Goal: Use online tool/utility: Utilize a website feature to perform a specific function

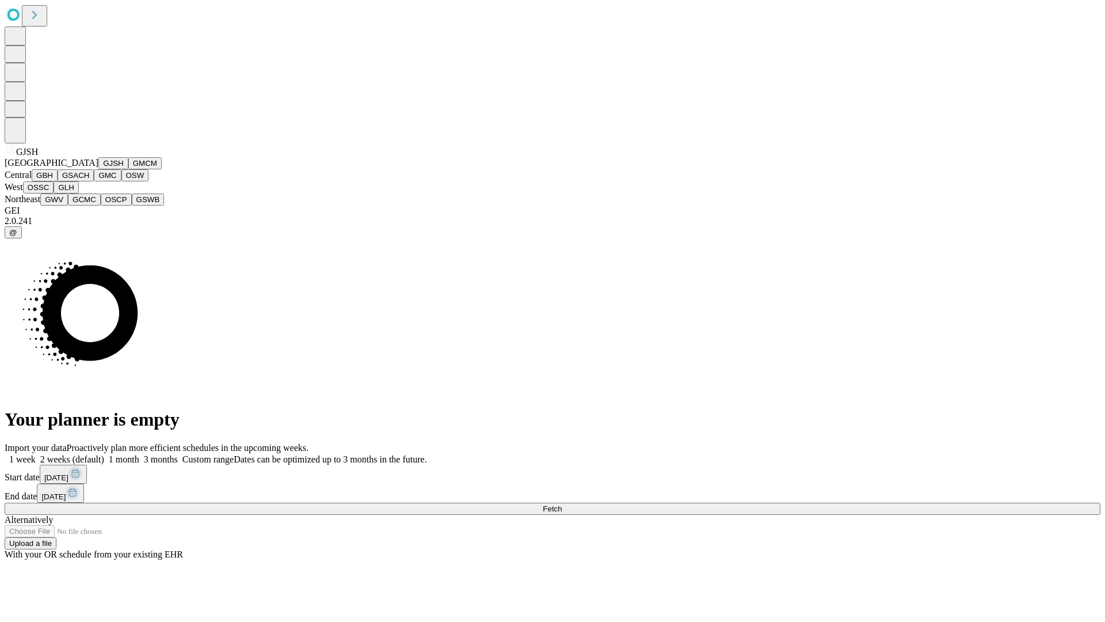
click at [98, 169] on button "GJSH" at bounding box center [113, 163] width 30 height 12
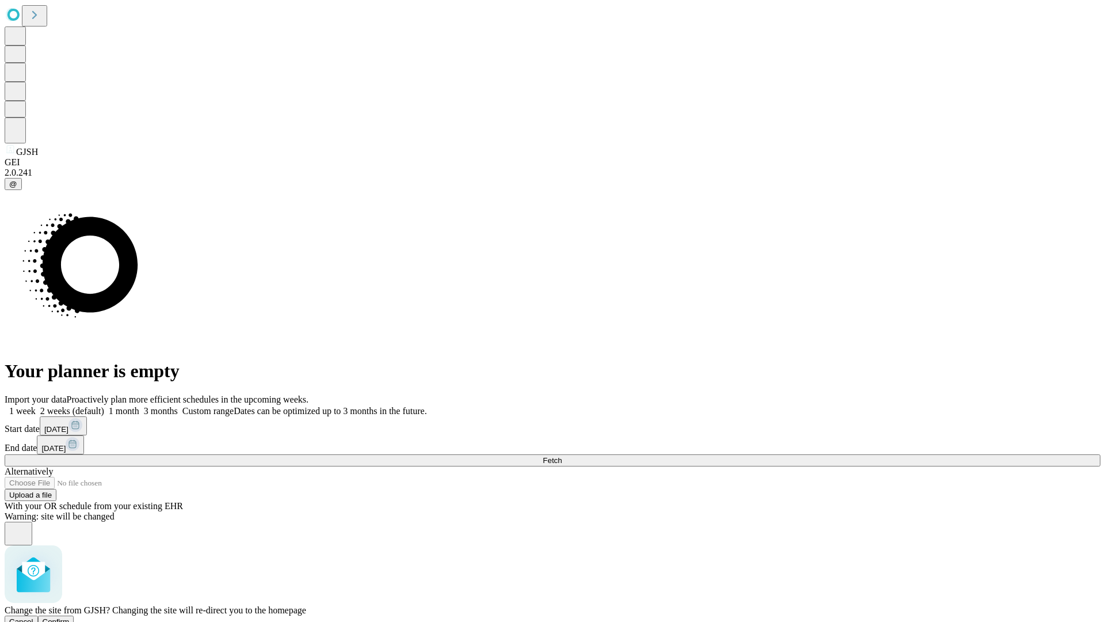
click at [70, 617] on span "Confirm" at bounding box center [56, 621] width 27 height 9
click at [139, 406] on label "1 month" at bounding box center [121, 411] width 35 height 10
click at [562, 456] on span "Fetch" at bounding box center [552, 460] width 19 height 9
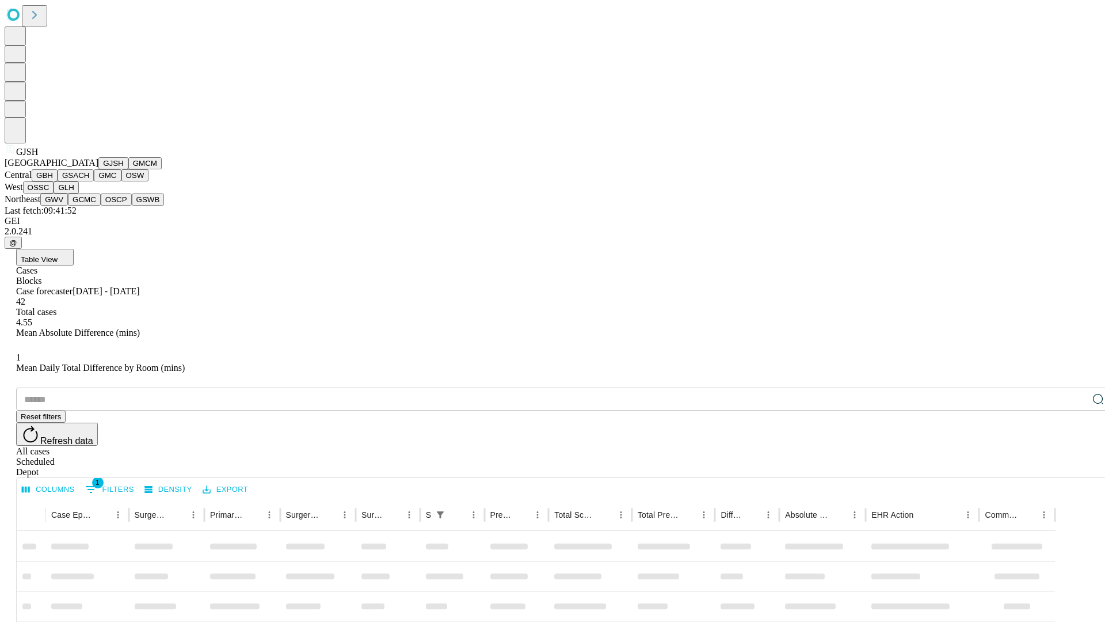
click at [128, 169] on button "GMCM" at bounding box center [144, 163] width 33 height 12
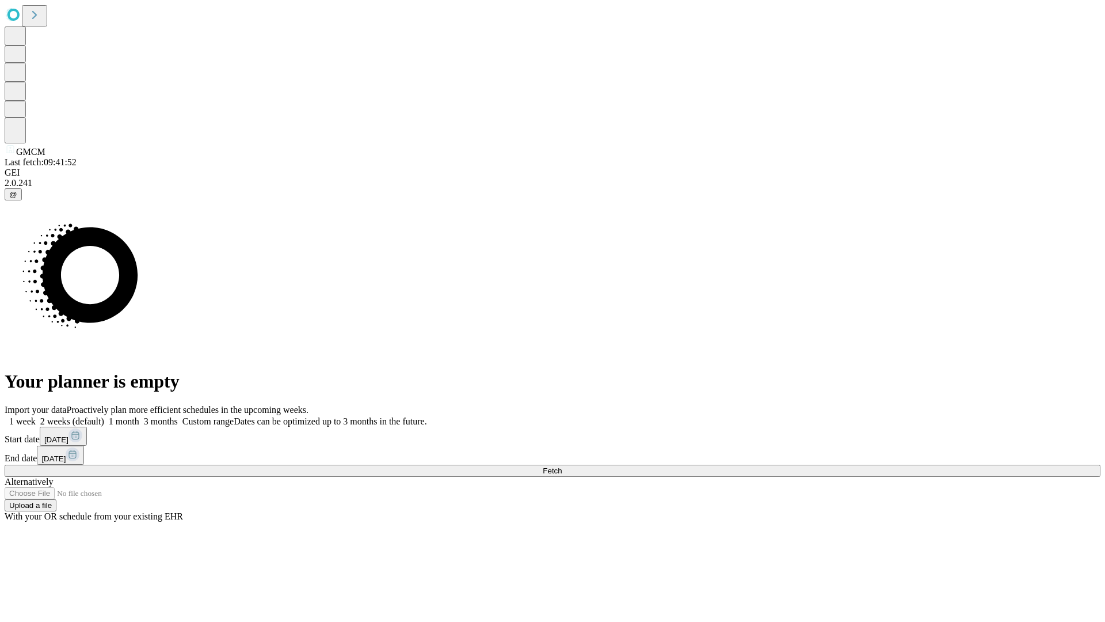
click at [139, 416] on label "1 month" at bounding box center [121, 421] width 35 height 10
click at [562, 466] on span "Fetch" at bounding box center [552, 470] width 19 height 9
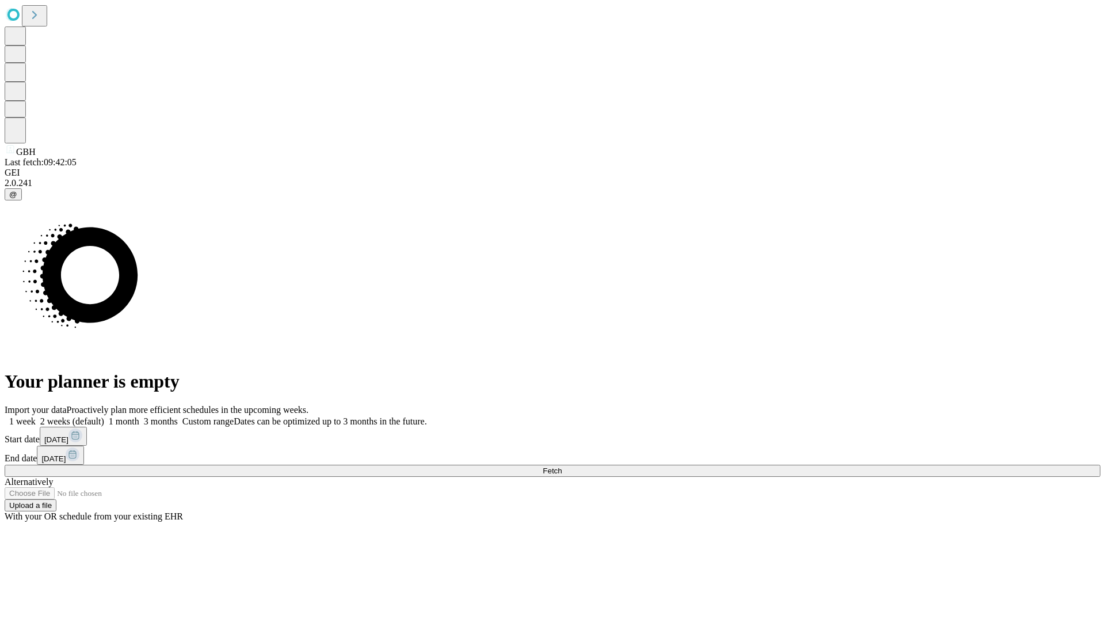
click at [139, 416] on label "1 month" at bounding box center [121, 421] width 35 height 10
click at [562, 466] on span "Fetch" at bounding box center [552, 470] width 19 height 9
click at [139, 416] on label "1 month" at bounding box center [121, 421] width 35 height 10
click at [562, 466] on span "Fetch" at bounding box center [552, 470] width 19 height 9
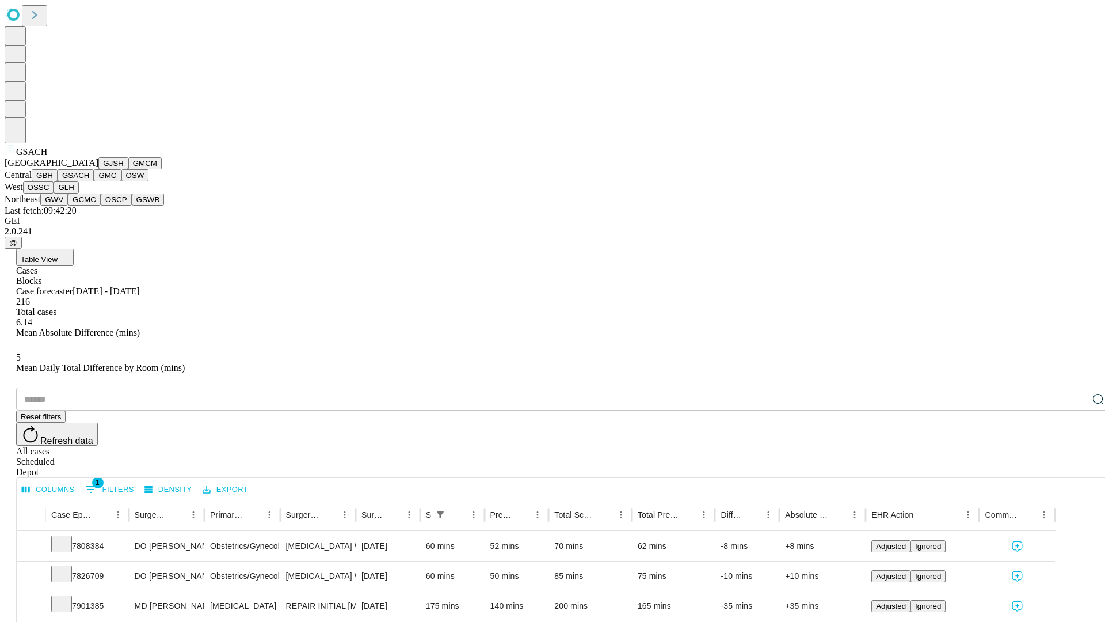
click at [94, 181] on button "GMC" at bounding box center [107, 175] width 27 height 12
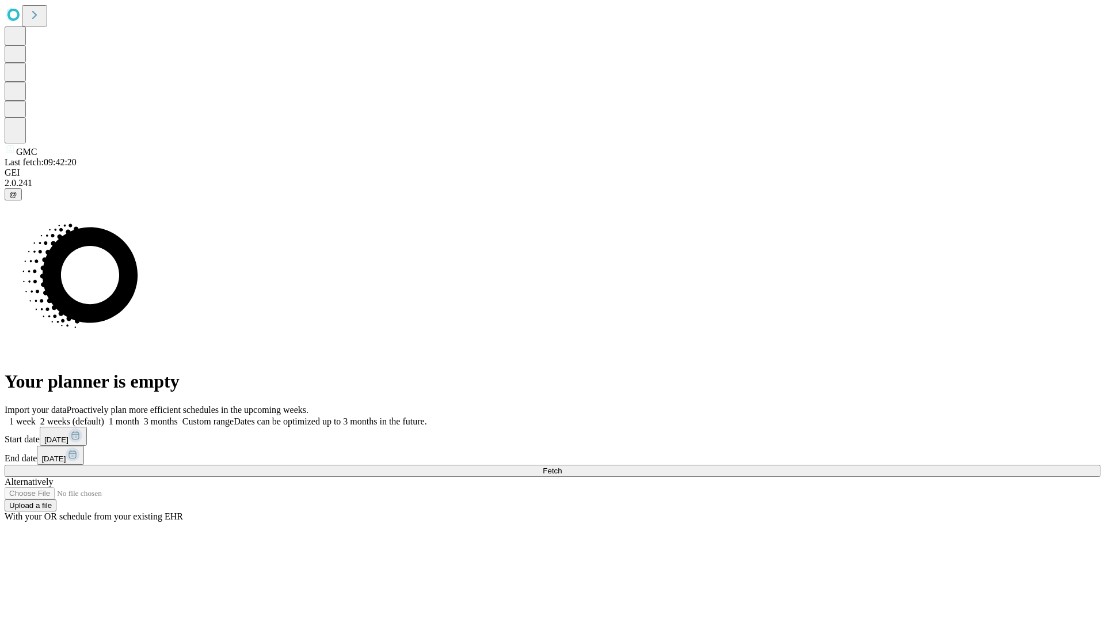
click at [562, 466] on span "Fetch" at bounding box center [552, 470] width 19 height 9
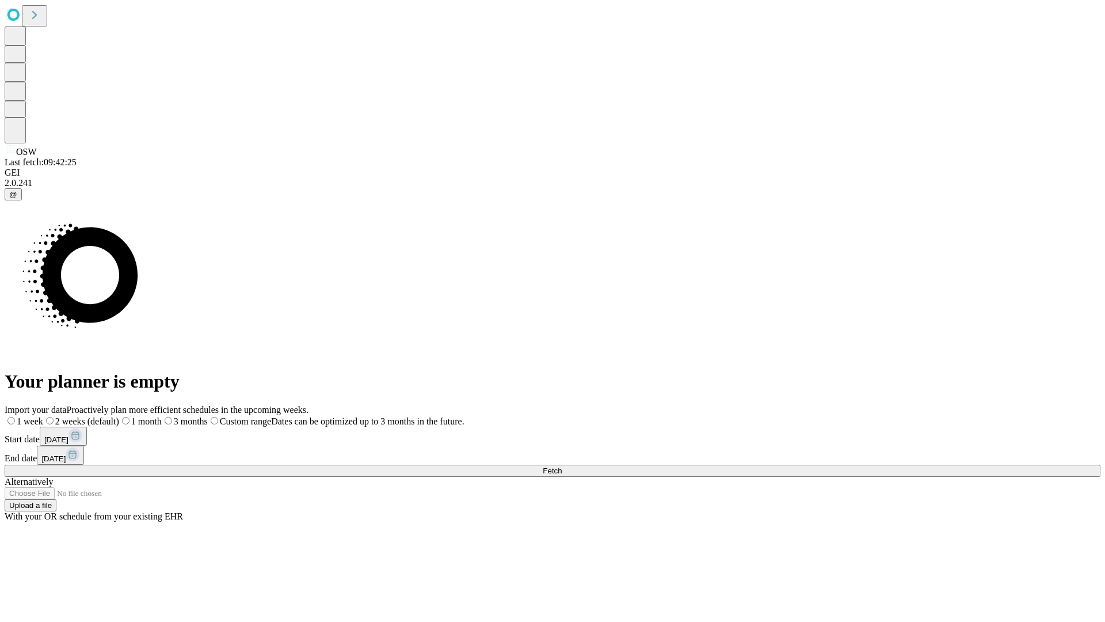
click at [162, 416] on label "1 month" at bounding box center [140, 421] width 43 height 10
click at [562, 466] on span "Fetch" at bounding box center [552, 470] width 19 height 9
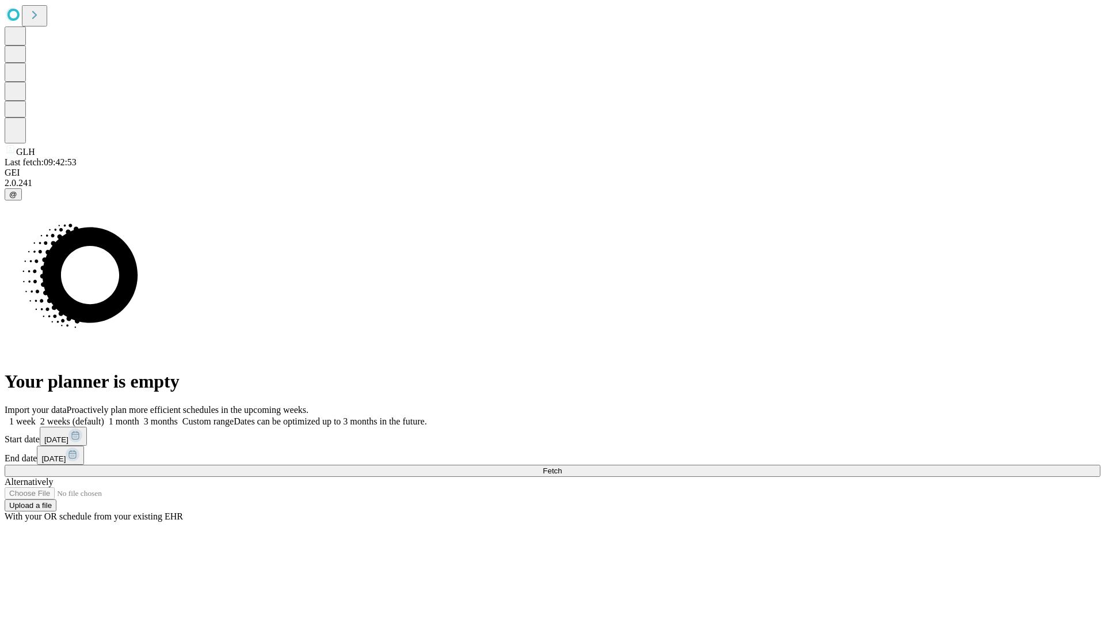
click at [139, 416] on label "1 month" at bounding box center [121, 421] width 35 height 10
click at [562, 466] on span "Fetch" at bounding box center [552, 470] width 19 height 9
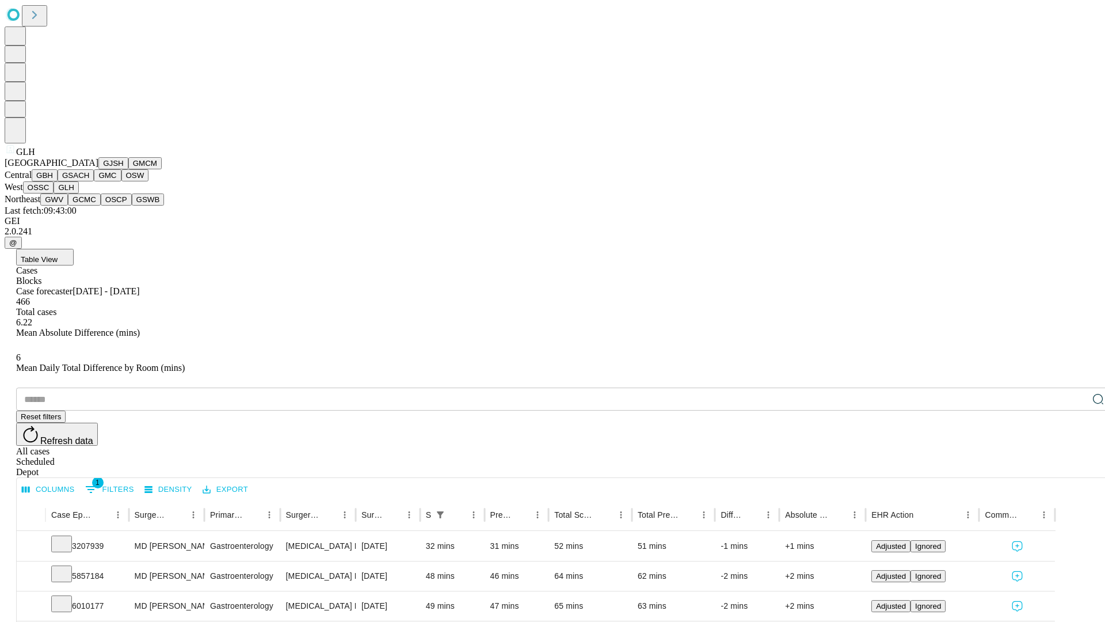
click at [68, 205] on button "GWV" at bounding box center [54, 199] width 28 height 12
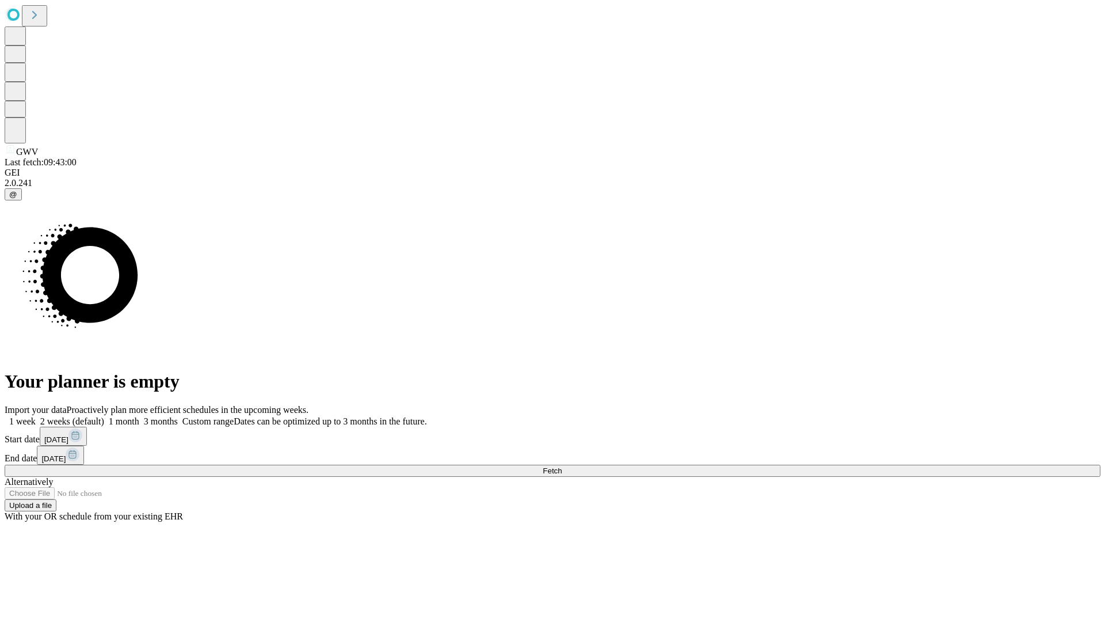
click at [139, 416] on label "1 month" at bounding box center [121, 421] width 35 height 10
click at [562, 466] on span "Fetch" at bounding box center [552, 470] width 19 height 9
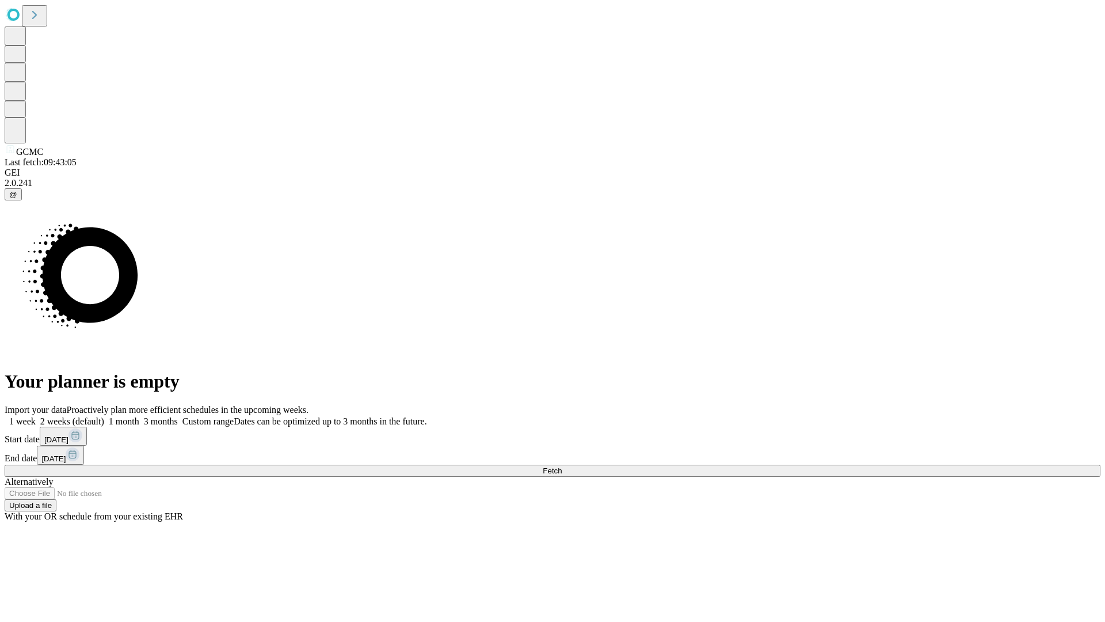
click at [139, 416] on label "1 month" at bounding box center [121, 421] width 35 height 10
click at [562, 466] on span "Fetch" at bounding box center [552, 470] width 19 height 9
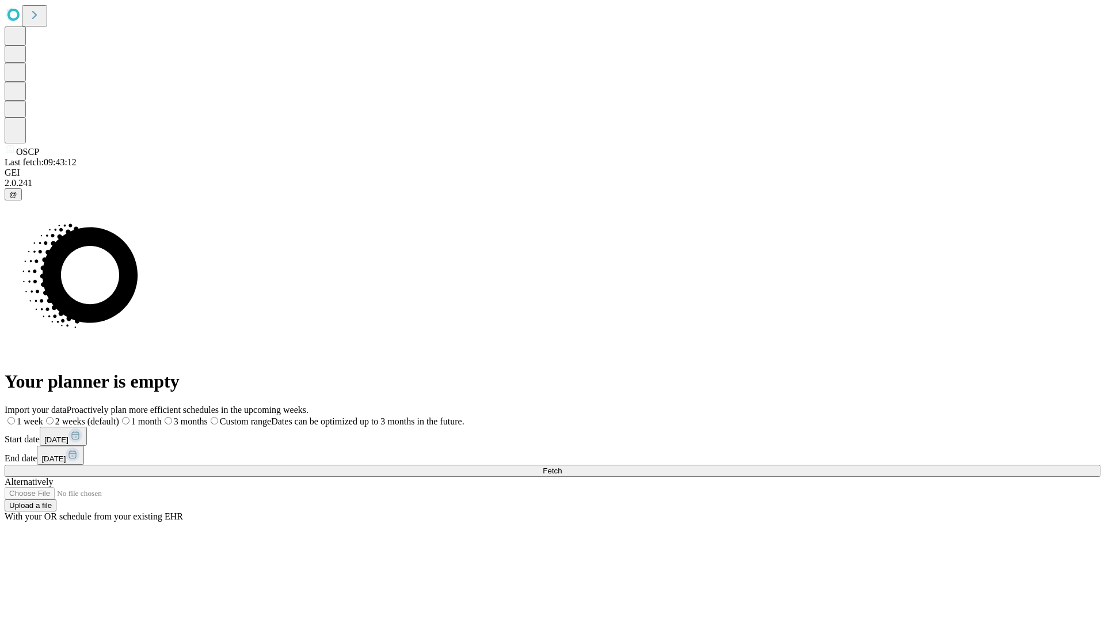
click at [162, 416] on label "1 month" at bounding box center [140, 421] width 43 height 10
click at [562, 466] on span "Fetch" at bounding box center [552, 470] width 19 height 9
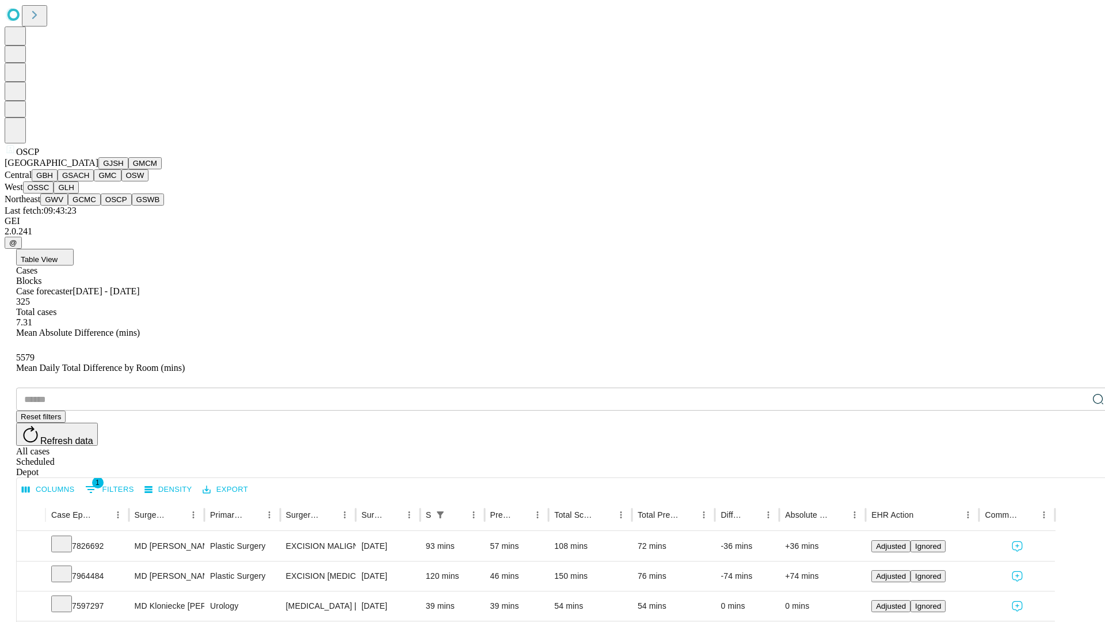
click at [132, 205] on button "GSWB" at bounding box center [148, 199] width 33 height 12
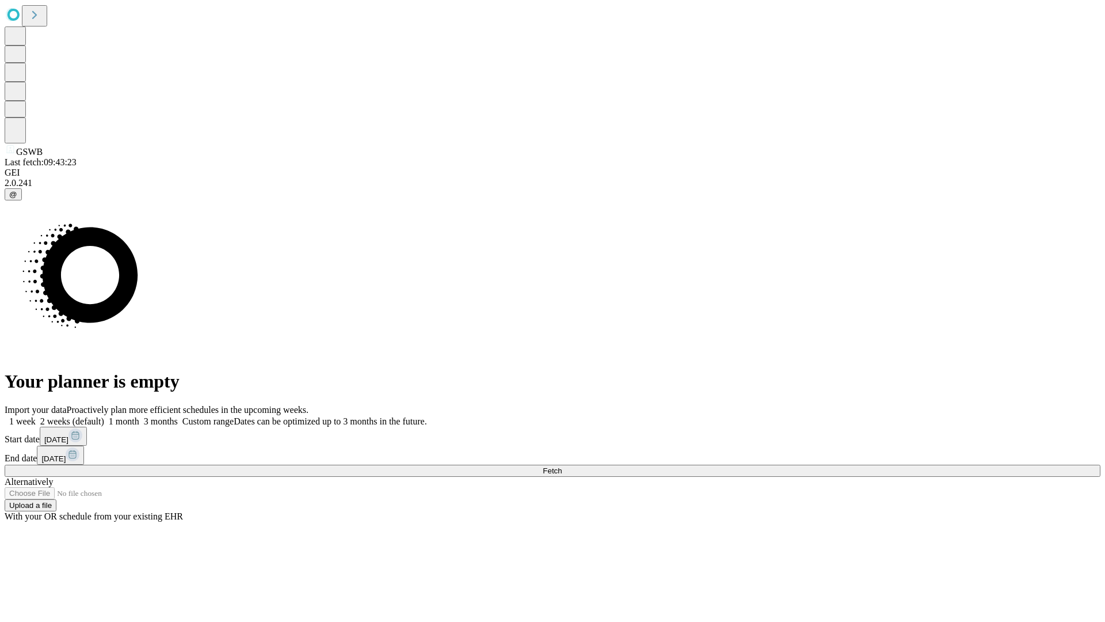
click at [139, 416] on label "1 month" at bounding box center [121, 421] width 35 height 10
click at [562, 466] on span "Fetch" at bounding box center [552, 470] width 19 height 9
